Goal: Use online tool/utility: Utilize a website feature to perform a specific function

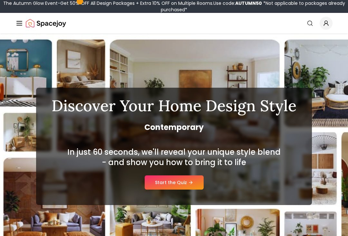
click at [171, 182] on link "Start the Quiz" at bounding box center [174, 182] width 59 height 14
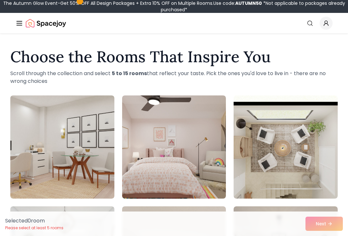
click at [56, 158] on img at bounding box center [62, 146] width 104 height 103
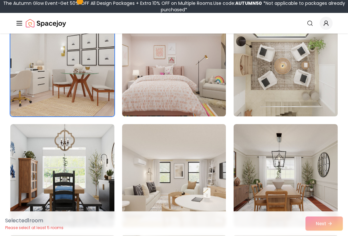
scroll to position [82, 0]
click at [3, 76] on div "Choose the Rooms That Inspire You Scroll through the collection and select 5 to…" at bounding box center [174, 208] width 348 height 492
click at [173, 180] on img at bounding box center [174, 175] width 104 height 103
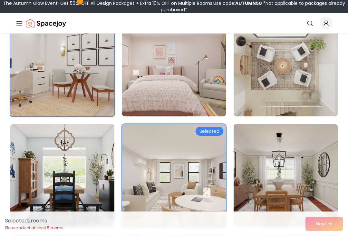
click at [274, 183] on img at bounding box center [286, 175] width 104 height 103
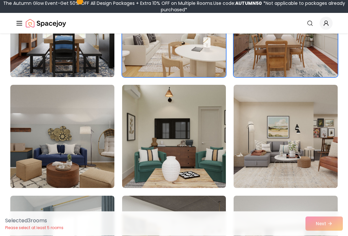
scroll to position [233, 0]
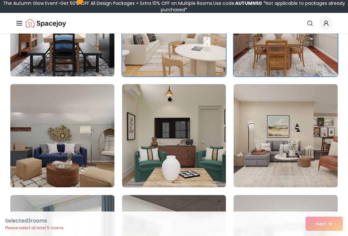
click at [279, 140] on img at bounding box center [286, 135] width 104 height 103
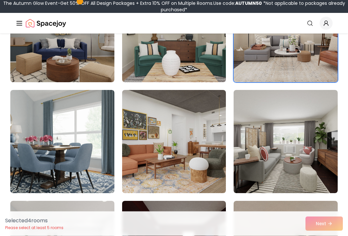
scroll to position [338, 0]
click at [170, 139] on img at bounding box center [174, 141] width 104 height 103
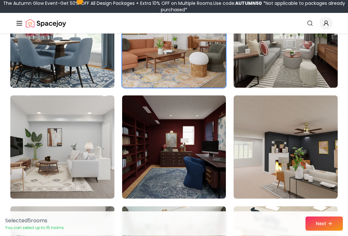
scroll to position [443, 0]
click at [64, 151] on img at bounding box center [62, 146] width 104 height 103
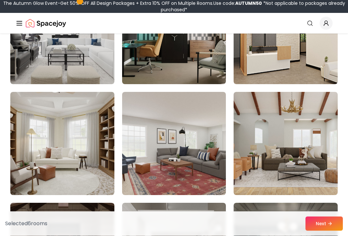
scroll to position [668, 0]
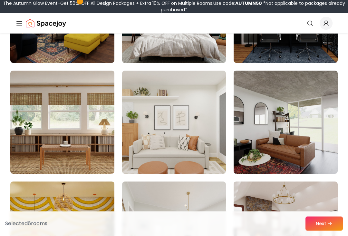
scroll to position [1133, 0]
click at [159, 123] on img at bounding box center [174, 122] width 104 height 103
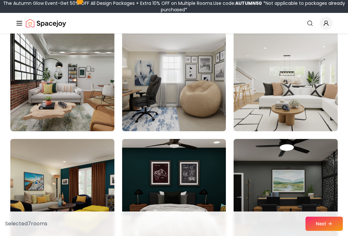
scroll to position [964, 0]
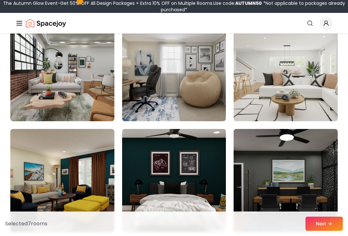
click at [275, 75] on img at bounding box center [286, 69] width 104 height 103
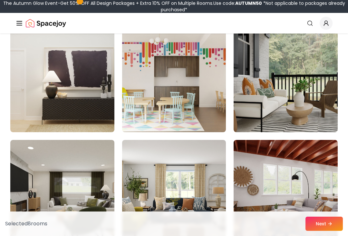
scroll to position [1732, 0]
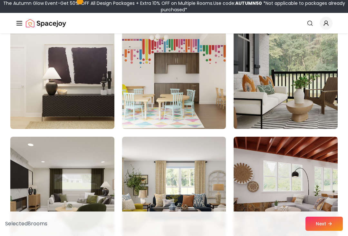
click at [62, 184] on img at bounding box center [62, 188] width 104 height 103
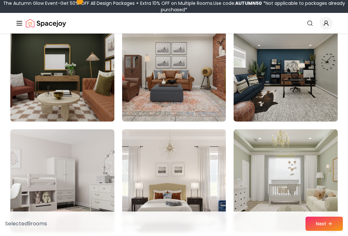
scroll to position [1966, 0]
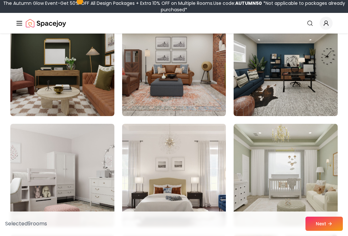
click at [280, 78] on img at bounding box center [286, 64] width 104 height 103
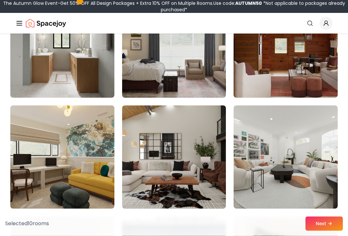
scroll to position [2317, 0]
click at [168, 69] on img at bounding box center [174, 46] width 104 height 103
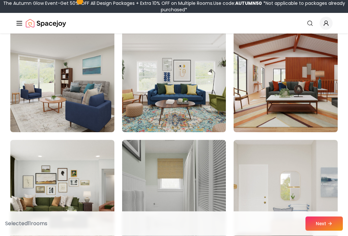
scroll to position [3059, 0]
click at [44, 106] on img at bounding box center [62, 80] width 104 height 103
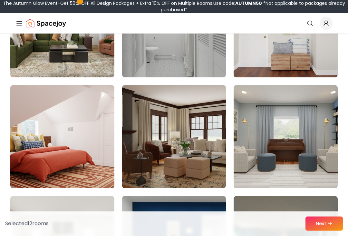
scroll to position [3224, 0]
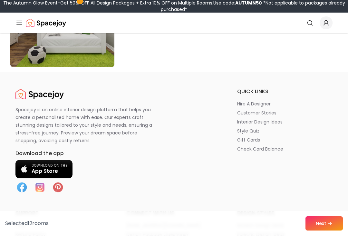
click at [325, 225] on button "Next" at bounding box center [323, 223] width 37 height 14
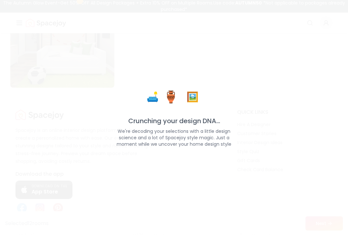
scroll to position [3789, 0]
